Goal: Information Seeking & Learning: Learn about a topic

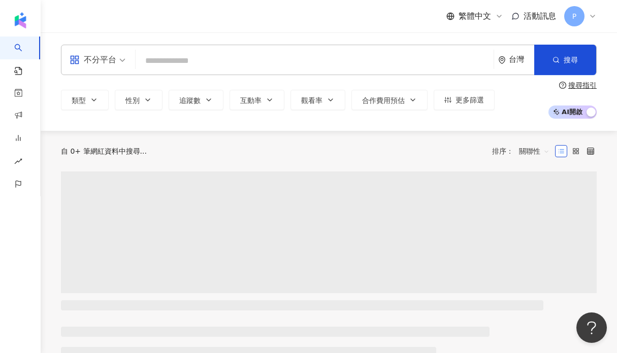
click at [191, 54] on input "search" at bounding box center [315, 60] width 350 height 19
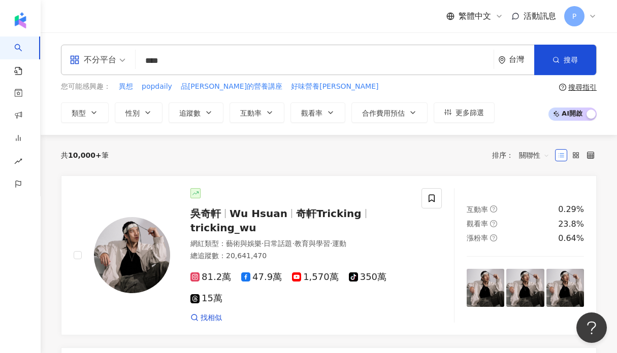
type input "***"
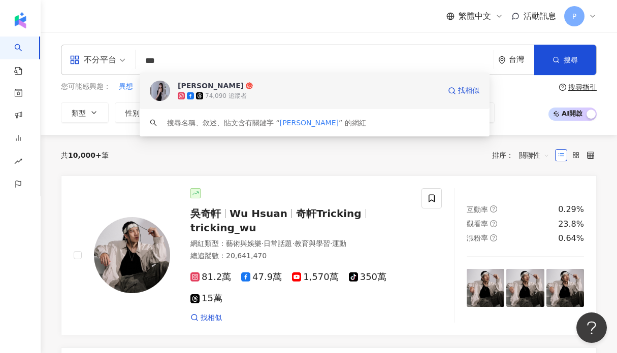
click at [225, 99] on div "74,090 追蹤者" at bounding box center [226, 96] width 42 height 9
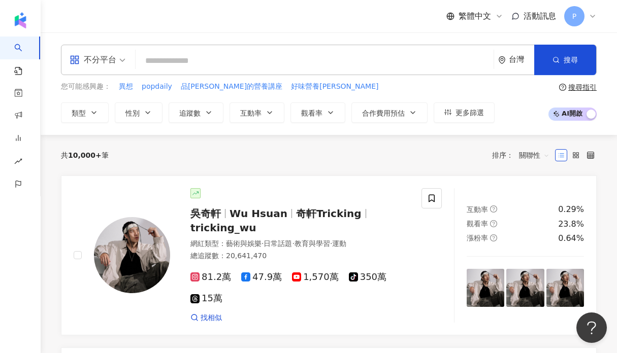
click at [235, 60] on input "search" at bounding box center [315, 60] width 350 height 19
type input "*"
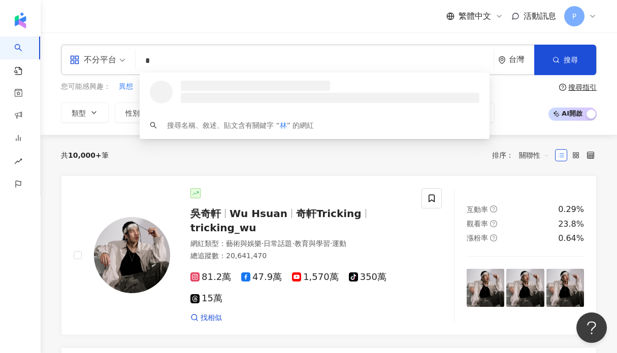
type input "*"
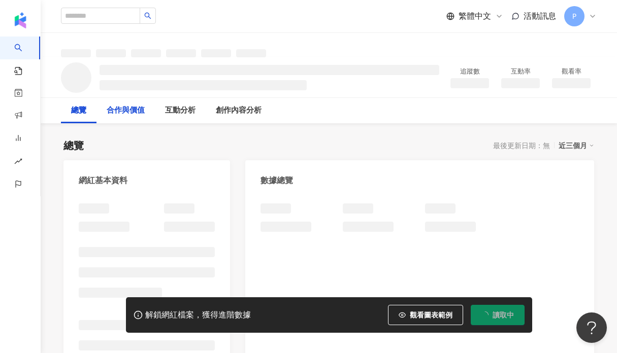
click at [145, 110] on div "合作與價值" at bounding box center [126, 111] width 38 height 12
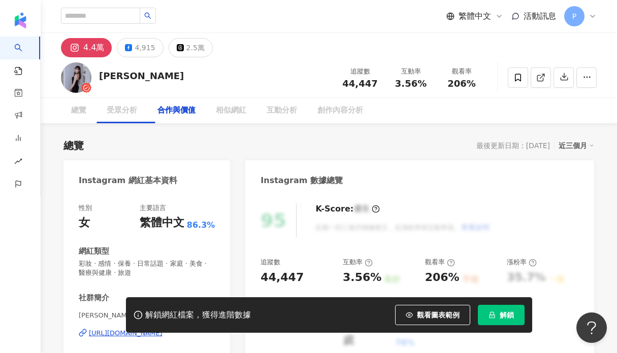
click at [185, 110] on div "合作與價值" at bounding box center [176, 111] width 38 height 12
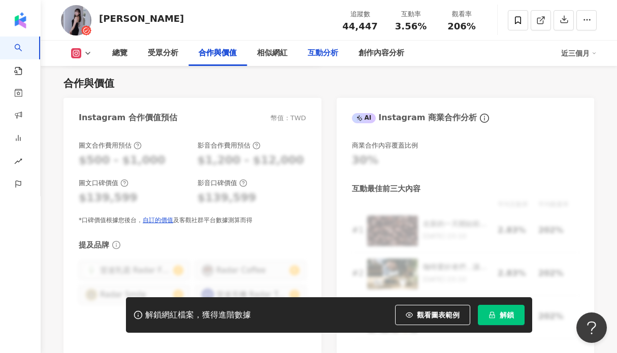
click at [309, 52] on div "互動分析" at bounding box center [323, 53] width 30 height 12
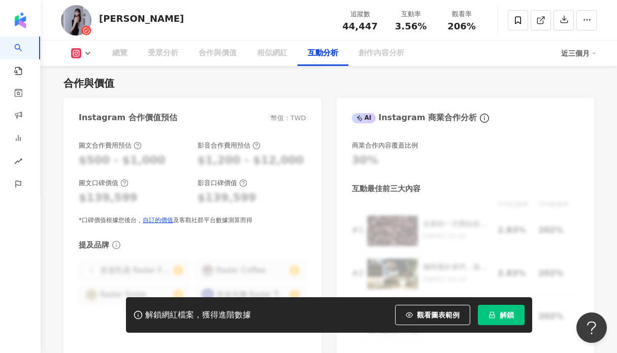
scroll to position [1969, 0]
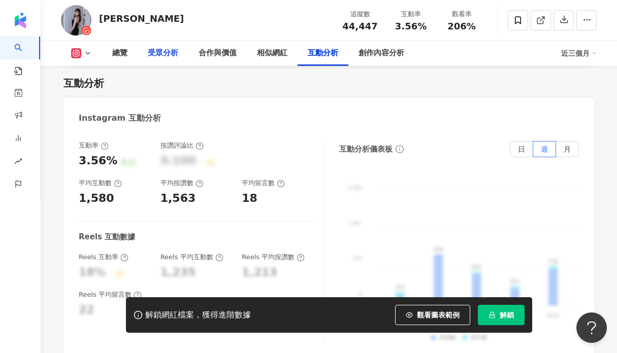
click at [173, 49] on div "受眾分析" at bounding box center [163, 53] width 30 height 12
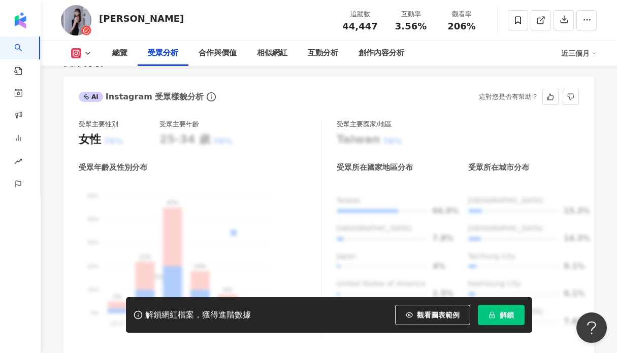
scroll to position [917, 0]
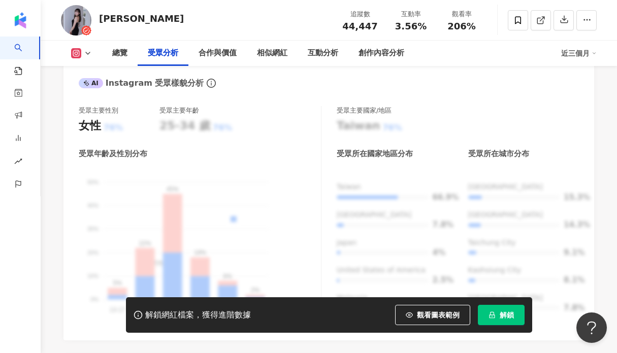
click at [494, 315] on icon "lock" at bounding box center [492, 315] width 6 height 7
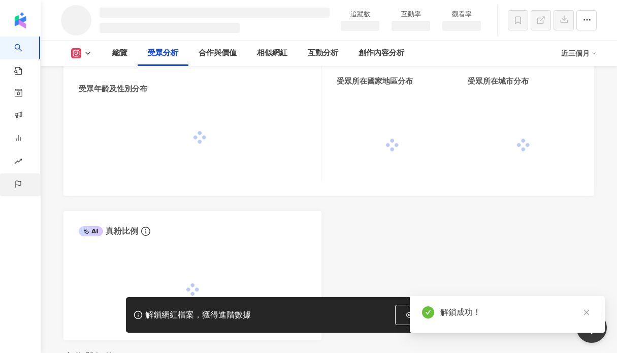
scroll to position [871, 0]
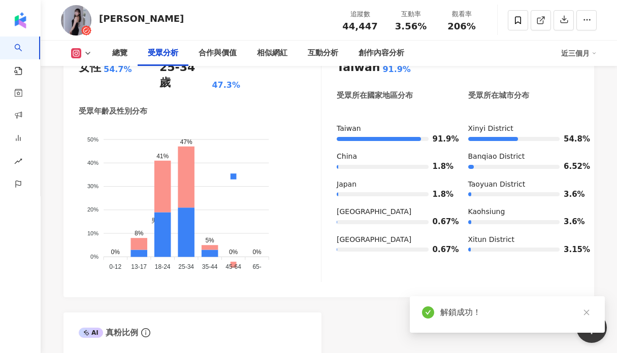
scroll to position [867, 0]
